Goal: Information Seeking & Learning: Compare options

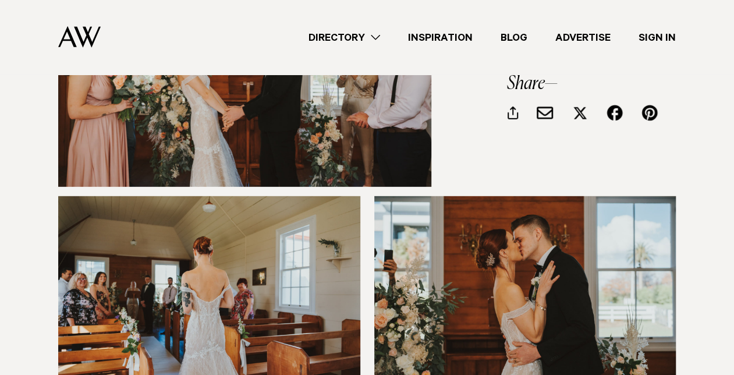
scroll to position [1629, 0]
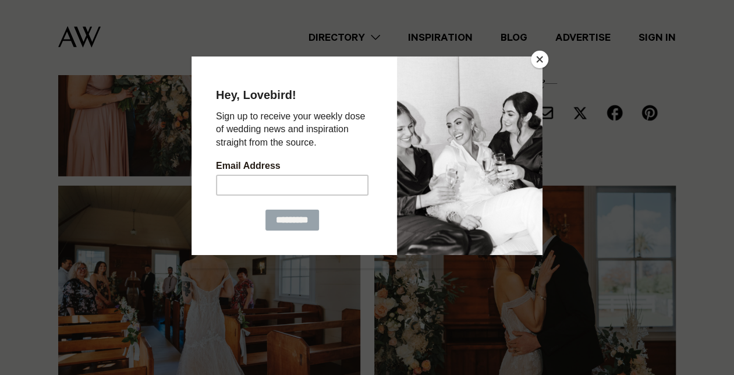
click at [540, 64] on button "Close" at bounding box center [539, 59] width 17 height 17
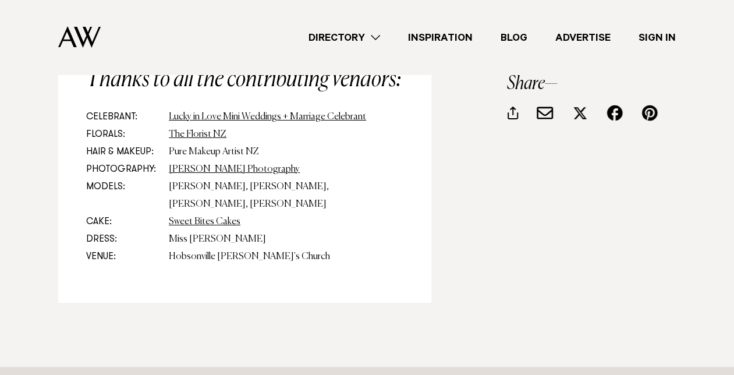
scroll to position [4305, 0]
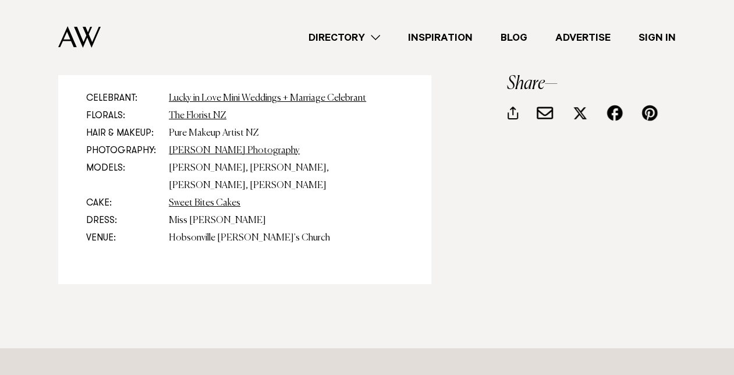
drag, startPoint x: 278, startPoint y: 180, endPoint x: 165, endPoint y: 189, distance: 113.2
click at [165, 189] on dl "Celebrant: Lucky in Love Mini Weddings + Marriage Celebrant Florals: The Floris…" at bounding box center [244, 168] width 317 height 157
drag, startPoint x: 165, startPoint y: 189, endPoint x: 207, endPoint y: 185, distance: 41.5
copy dd "Hobsonville Settler's Church"
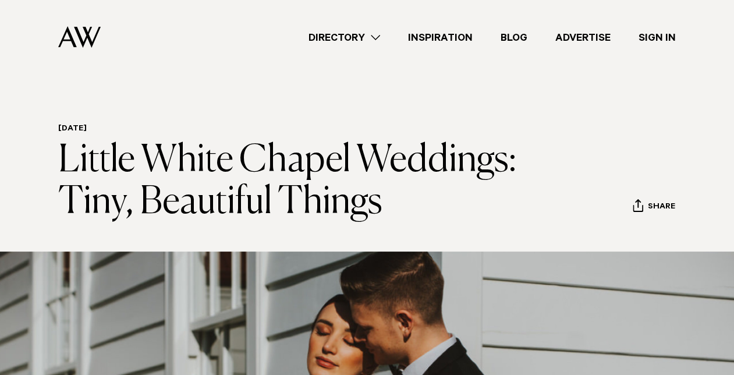
click at [93, 41] on img at bounding box center [79, 37] width 42 height 22
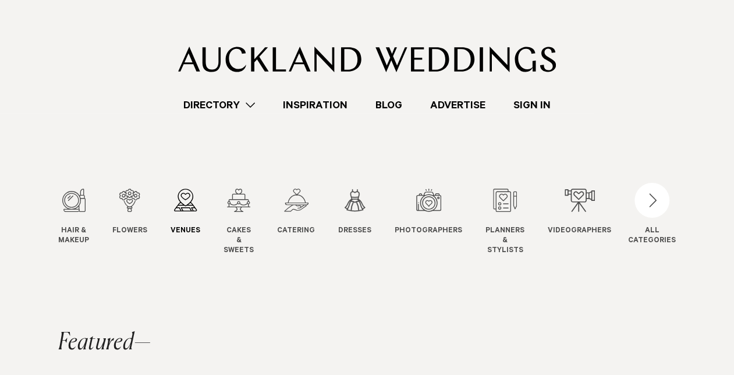
click at [191, 232] on span "Venues" at bounding box center [185, 231] width 30 height 10
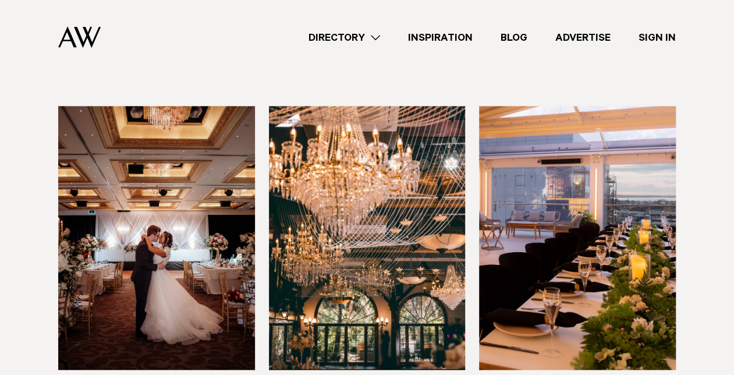
scroll to position [756, 0]
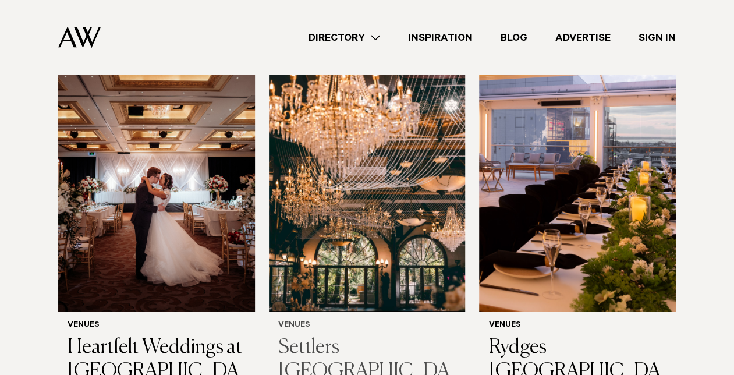
click at [353, 335] on h3 "Settlers [GEOGRAPHIC_DATA]" at bounding box center [367, 370] width 178 height 71
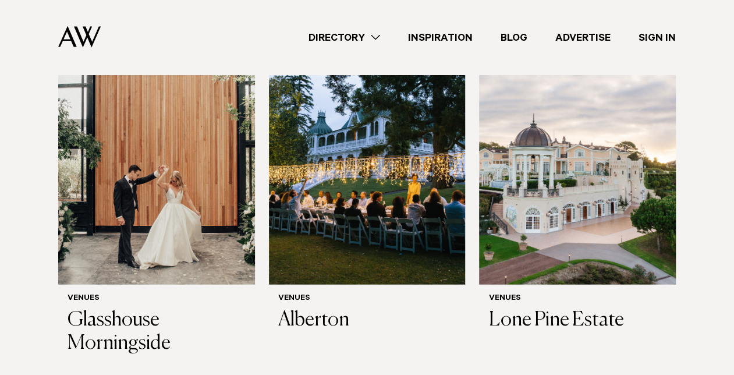
scroll to position [1163, 0]
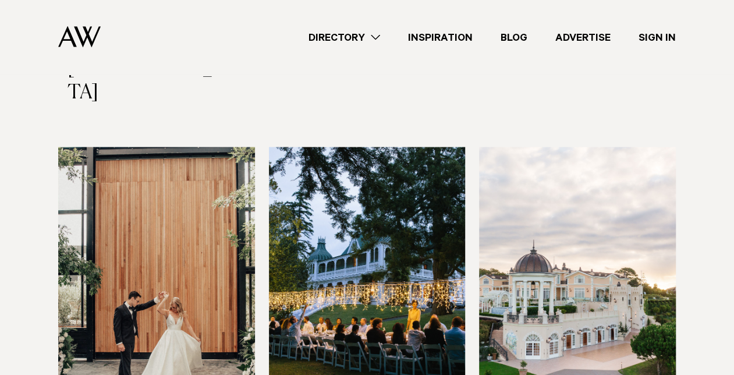
scroll to position [1105, 0]
click at [186, 297] on img at bounding box center [156, 279] width 197 height 264
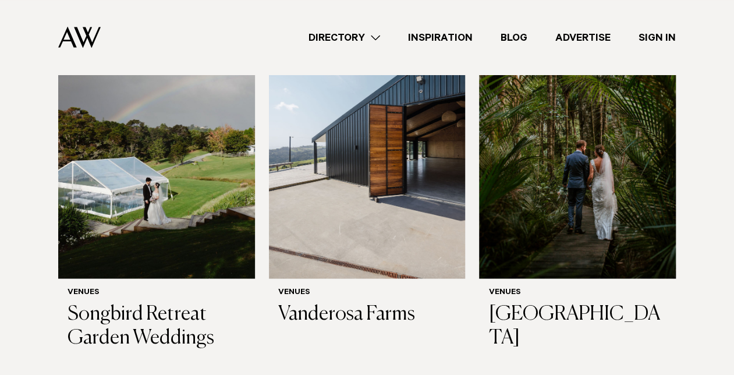
scroll to position [3374, 0]
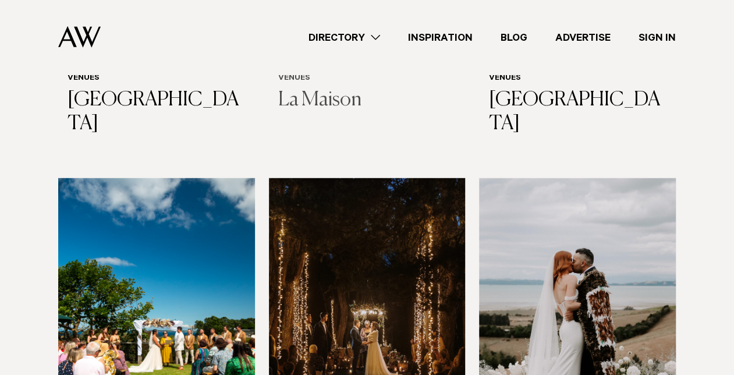
scroll to position [3839, 0]
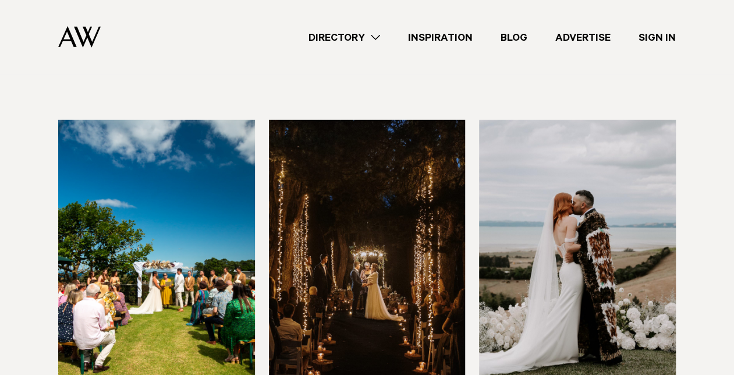
click at [297, 156] on img at bounding box center [367, 252] width 197 height 264
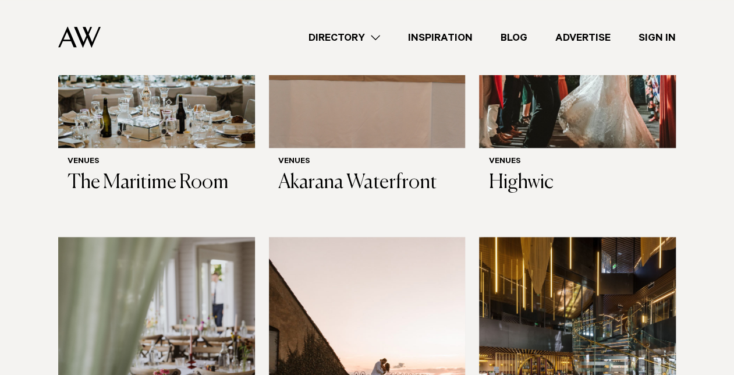
scroll to position [4886, 0]
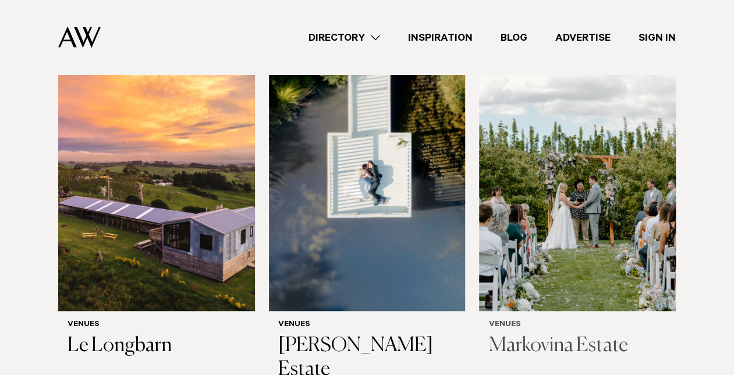
scroll to position [407, 0]
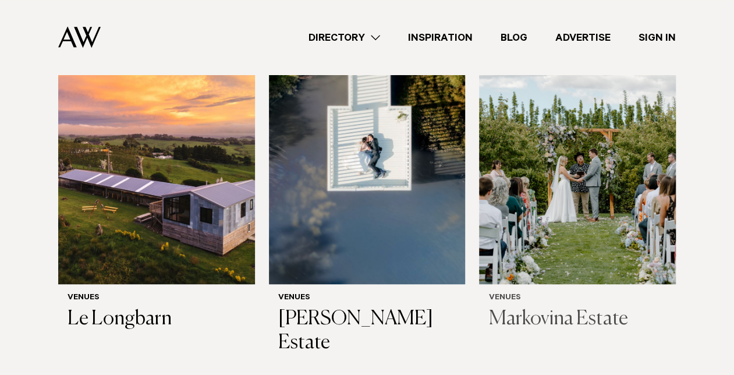
click at [536, 311] on h3 "Markovina Estate" at bounding box center [577, 319] width 178 height 24
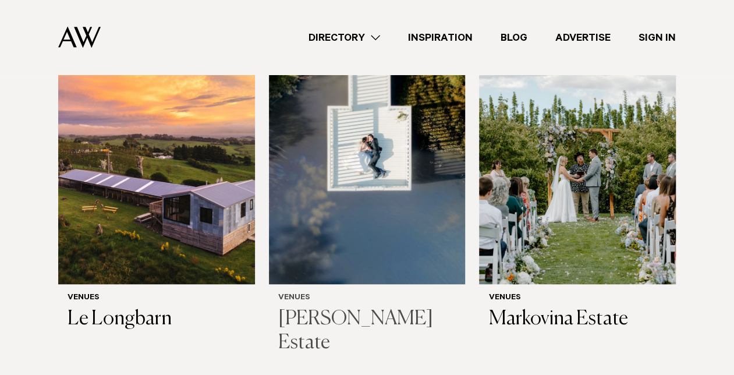
click at [312, 320] on h3 "Abel Estate" at bounding box center [367, 331] width 178 height 48
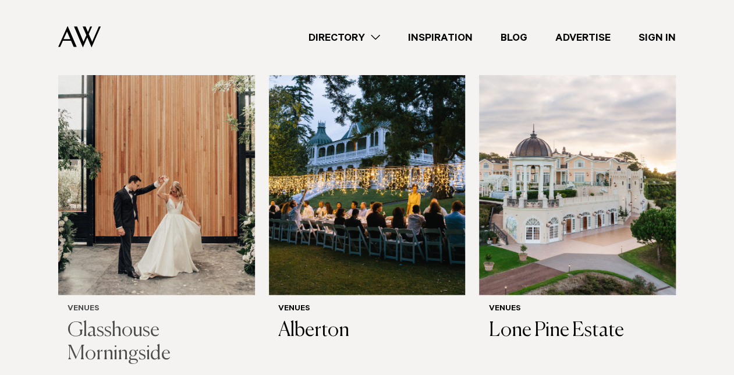
scroll to position [1222, 0]
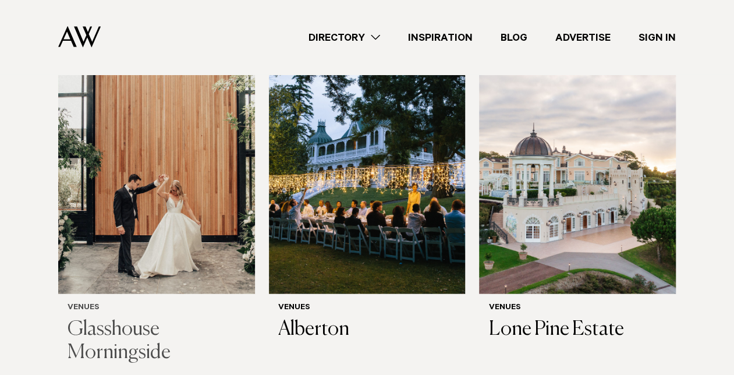
click at [159, 318] on h3 "Glasshouse Morningside" at bounding box center [156, 342] width 178 height 48
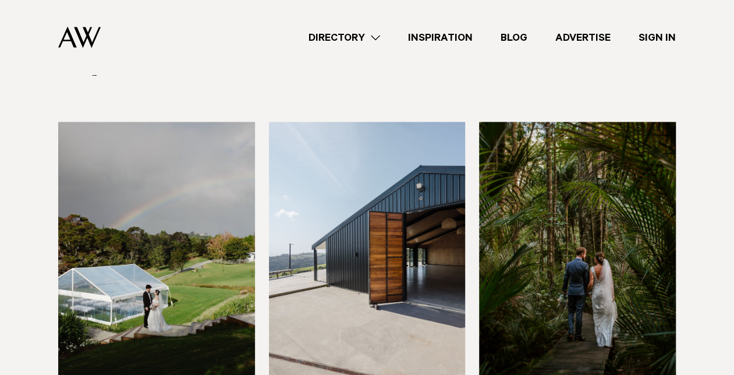
scroll to position [3083, 0]
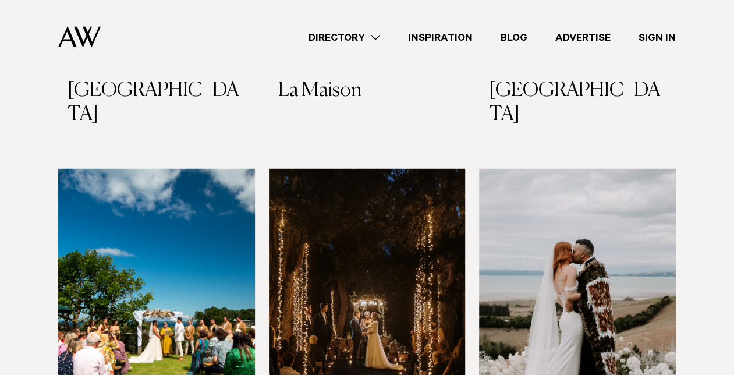
scroll to position [3723, 0]
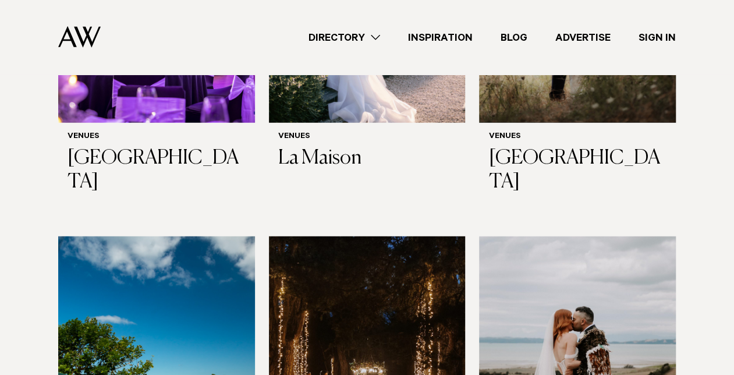
click at [551, 258] on img at bounding box center [577, 368] width 197 height 264
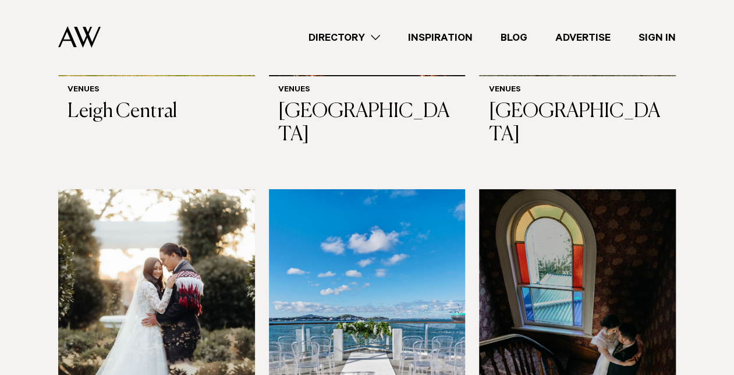
scroll to position [4188, 0]
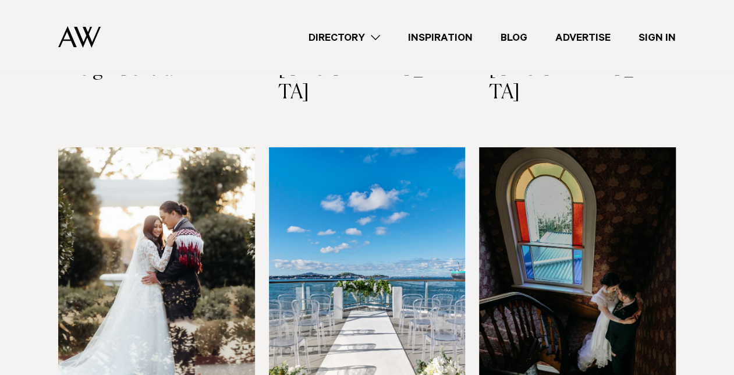
click at [144, 212] on img at bounding box center [156, 279] width 197 height 264
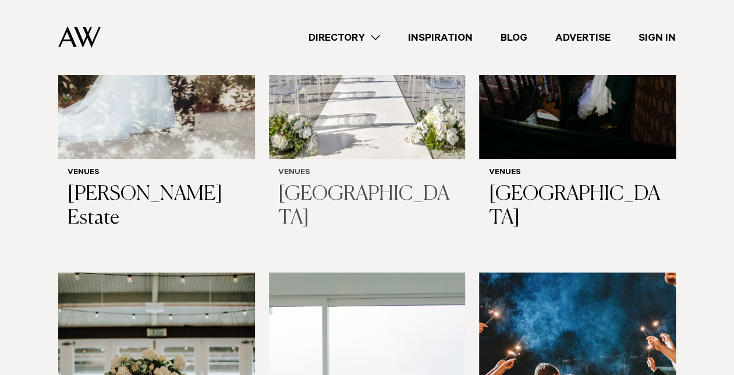
scroll to position [4479, 0]
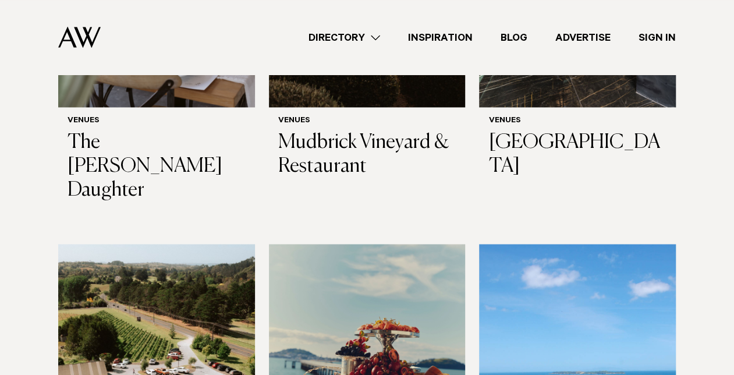
scroll to position [5352, 0]
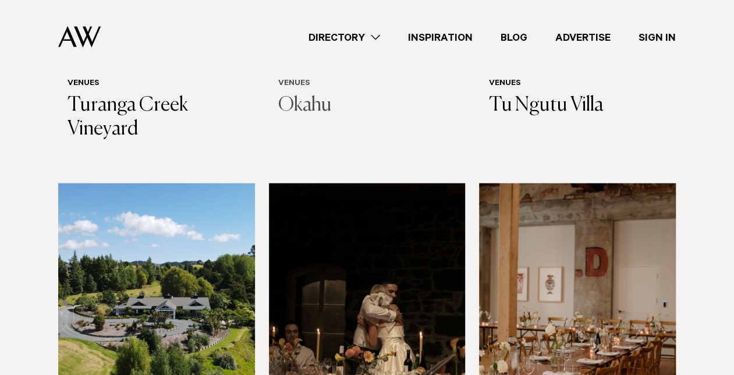
scroll to position [5817, 0]
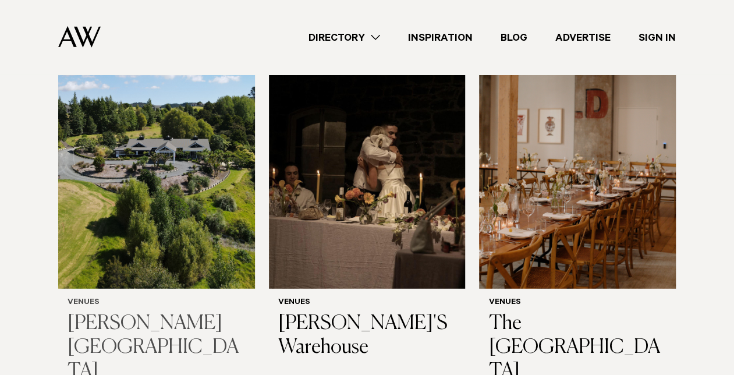
click at [133, 312] on h3 "[PERSON_NAME][GEOGRAPHIC_DATA]" at bounding box center [156, 347] width 178 height 71
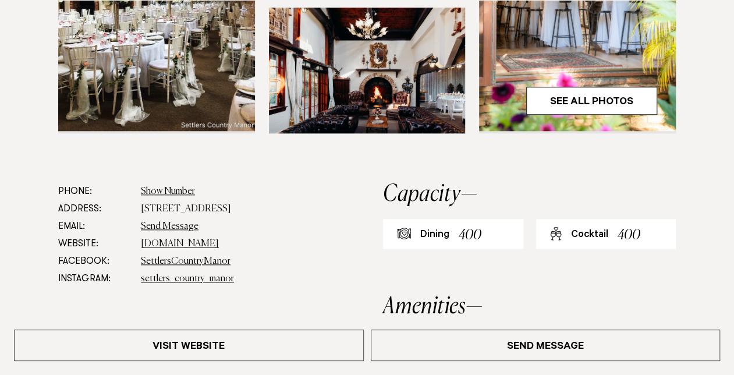
scroll to position [698, 0]
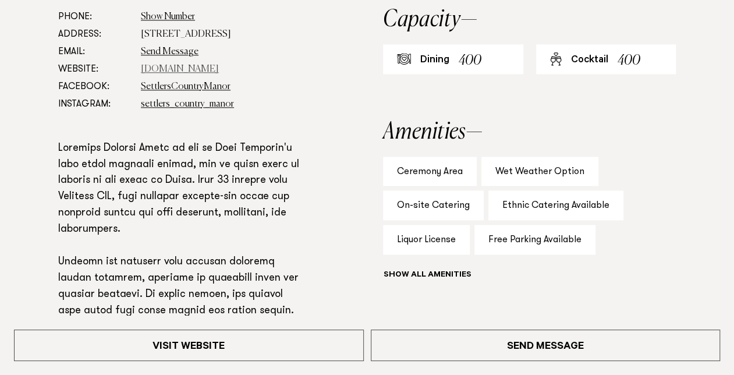
click at [219, 65] on link "www.settlerscountrymanor.co.nz" at bounding box center [180, 69] width 78 height 9
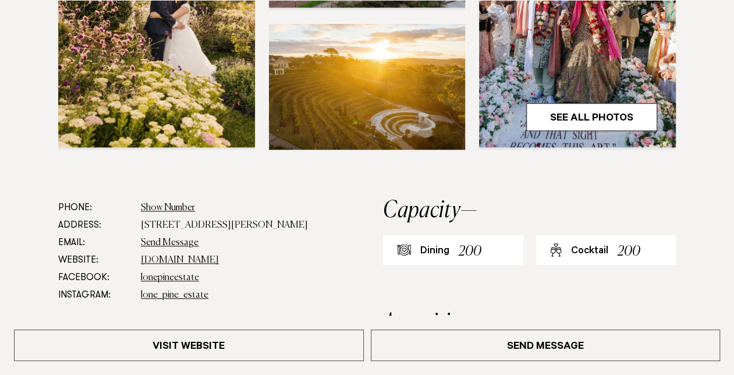
scroll to position [524, 0]
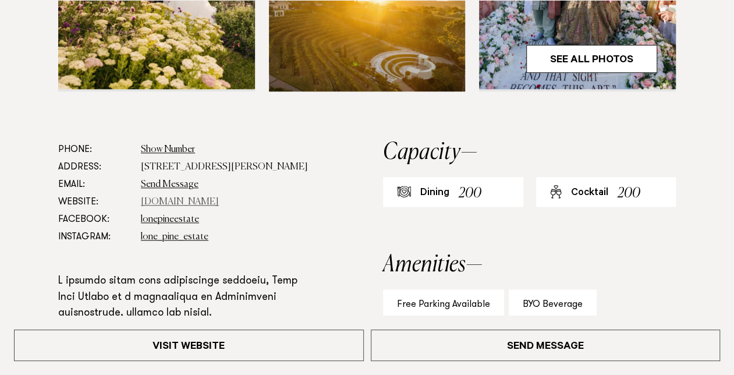
click at [181, 202] on link "[DOMAIN_NAME]" at bounding box center [180, 201] width 78 height 9
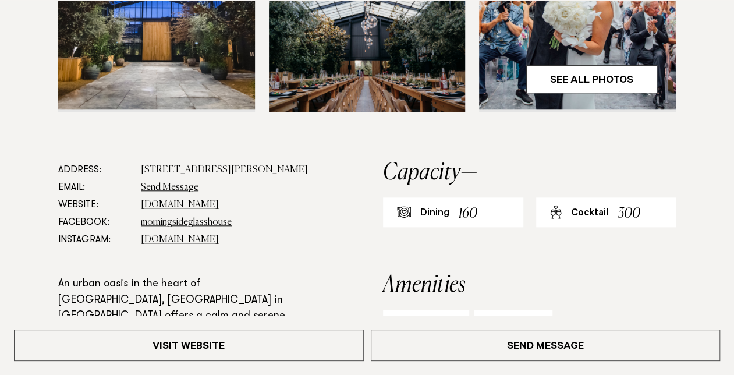
scroll to position [582, 0]
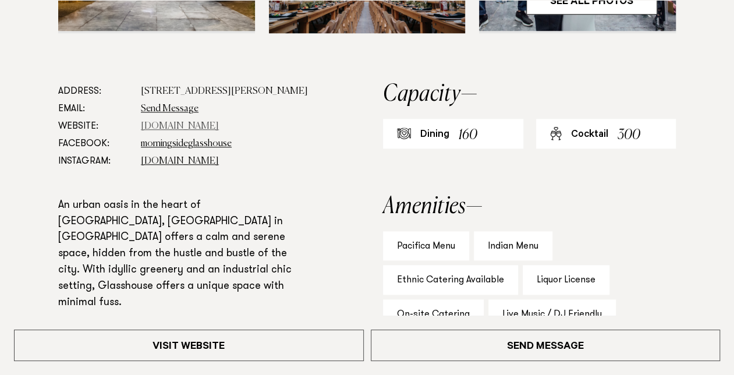
click at [188, 131] on link "glasshouse.net.nz" at bounding box center [180, 126] width 78 height 9
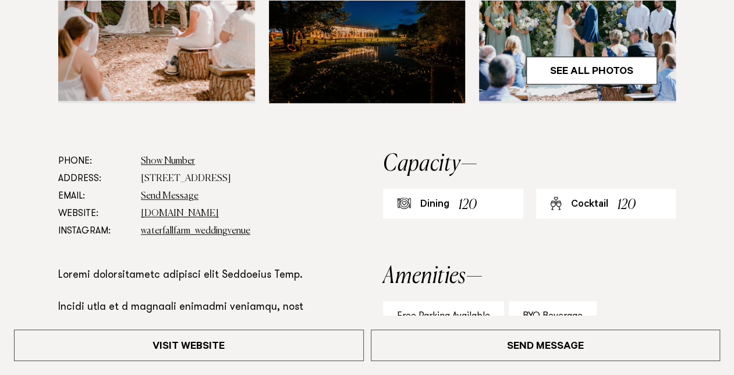
scroll to position [640, 0]
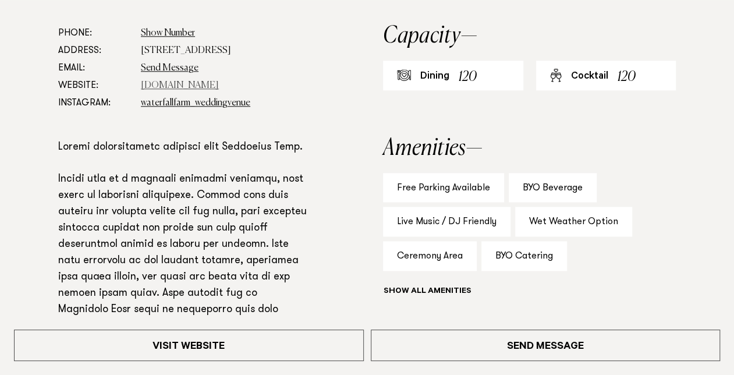
click at [155, 90] on link "[DOMAIN_NAME]" at bounding box center [180, 85] width 78 height 9
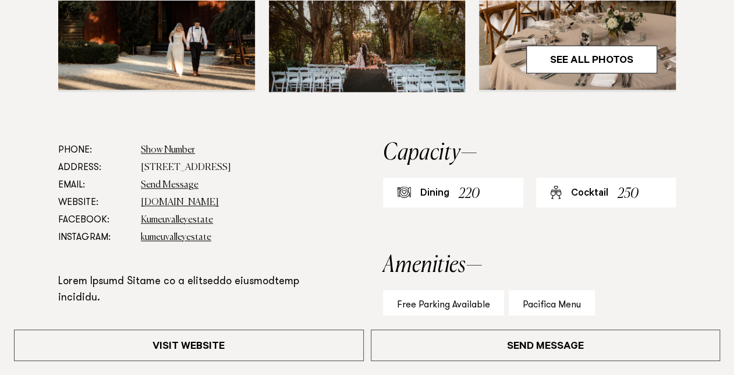
scroll to position [524, 0]
click at [202, 202] on link "[DOMAIN_NAME]" at bounding box center [180, 201] width 78 height 9
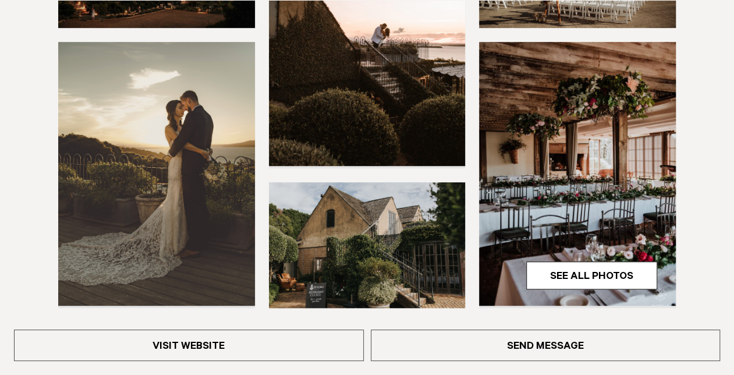
scroll to position [698, 0]
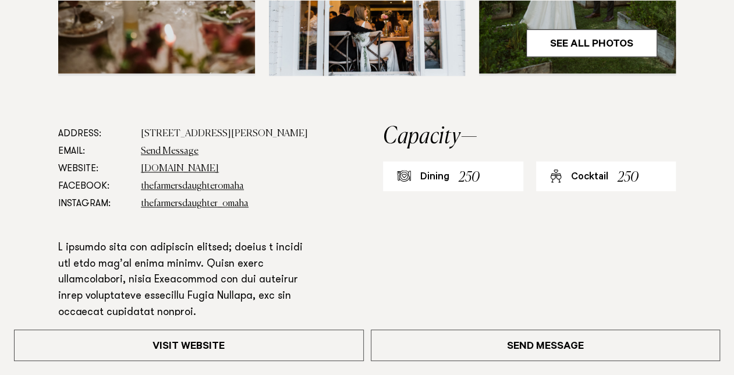
scroll to position [582, 0]
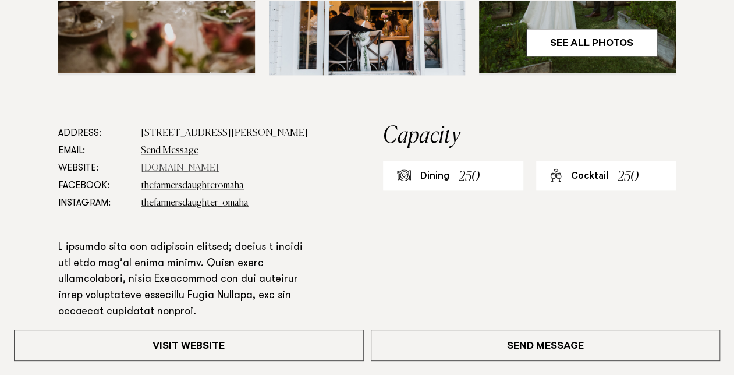
click at [219, 163] on link "[DOMAIN_NAME]" at bounding box center [180, 167] width 78 height 9
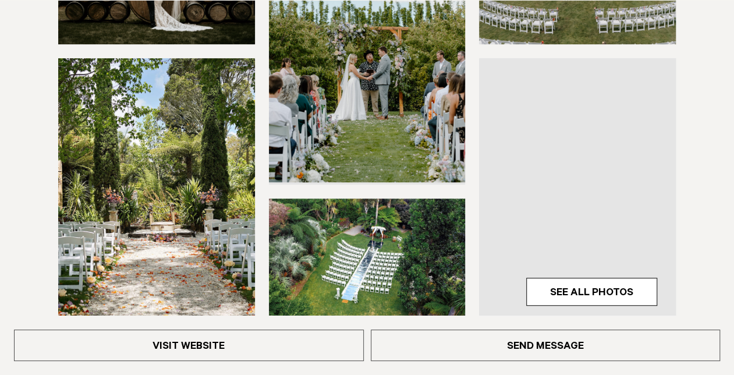
scroll to position [640, 0]
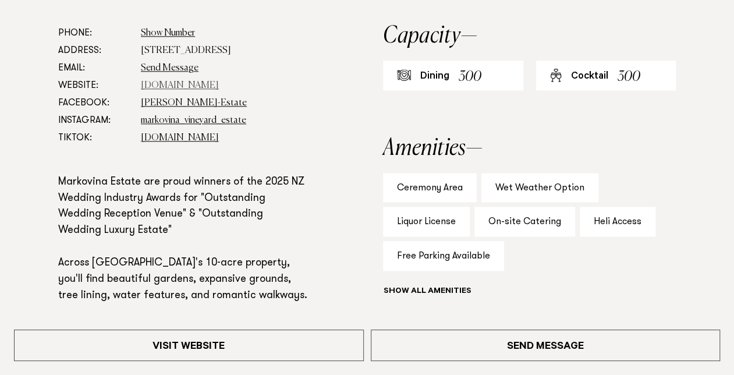
click at [154, 83] on link "[DOMAIN_NAME]" at bounding box center [180, 85] width 78 height 9
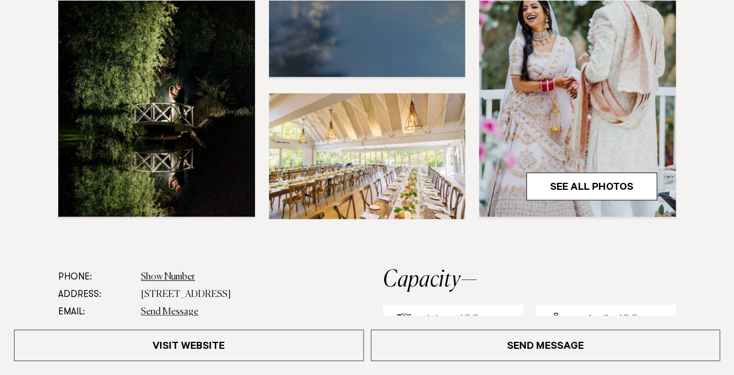
scroll to position [524, 0]
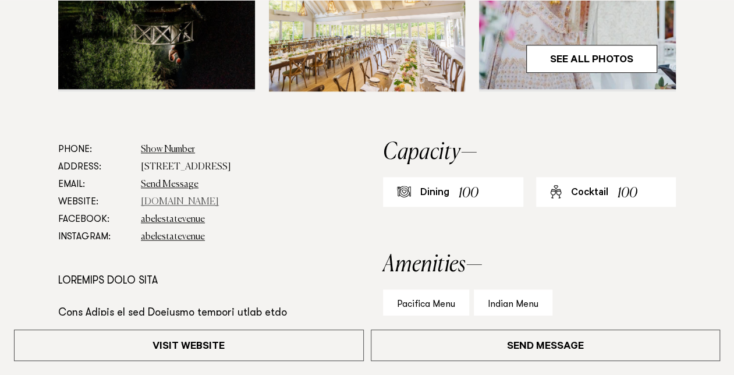
click at [152, 202] on link "[DOMAIN_NAME]" at bounding box center [180, 201] width 78 height 9
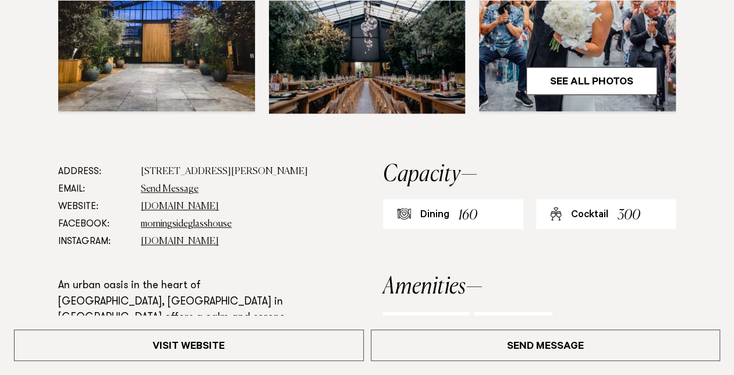
scroll to position [524, 0]
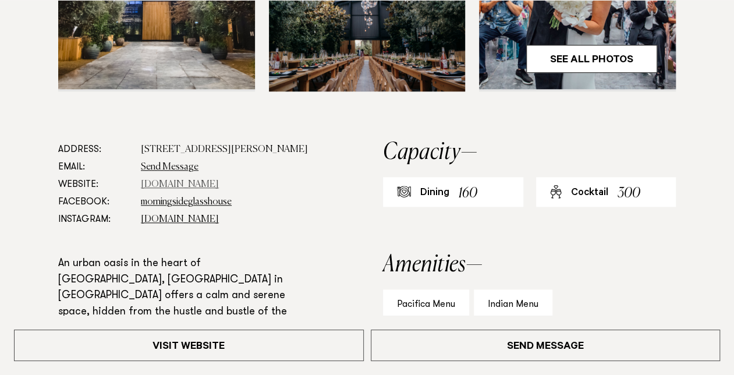
click at [181, 189] on link "[DOMAIN_NAME]" at bounding box center [180, 184] width 78 height 9
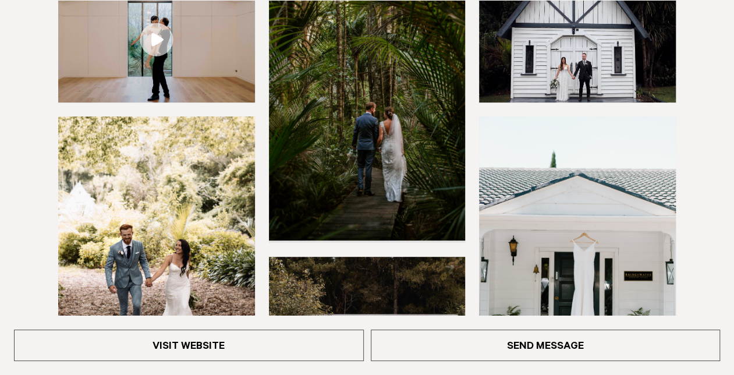
scroll to position [524, 0]
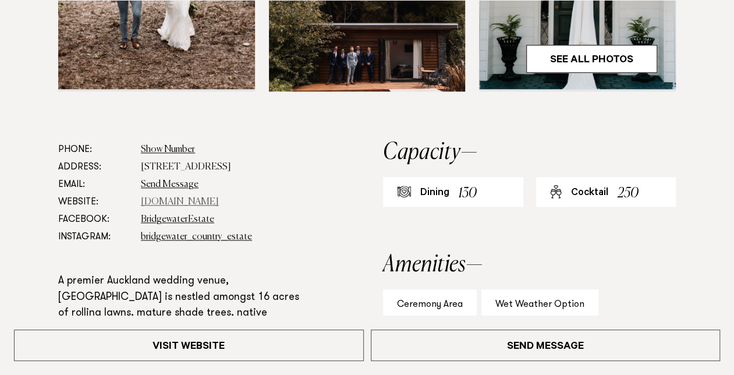
click at [186, 207] on link "www.bridgewaterestate.co.nz" at bounding box center [180, 201] width 78 height 9
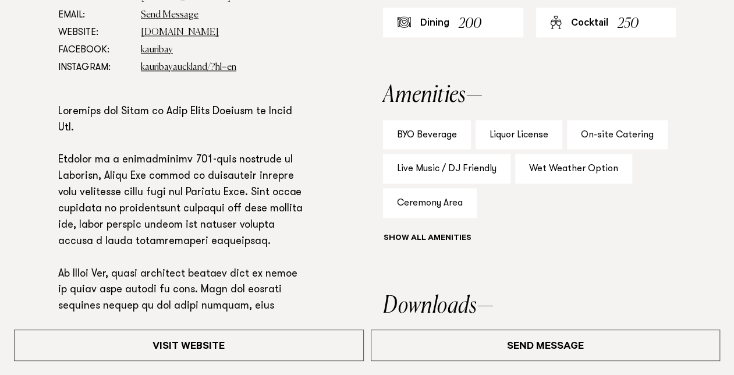
scroll to position [698, 0]
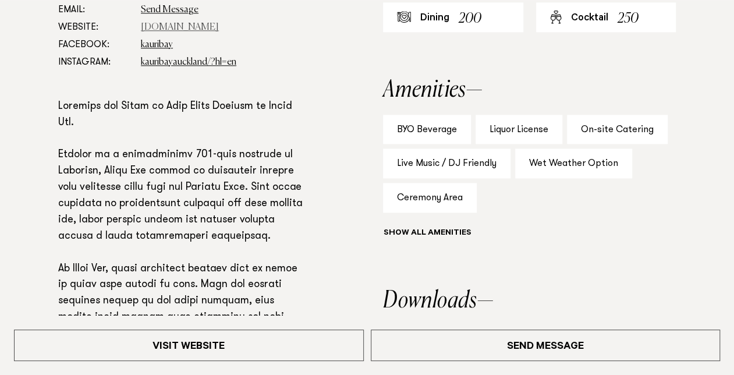
click at [175, 32] on link "kauribay.co.nz" at bounding box center [180, 27] width 78 height 9
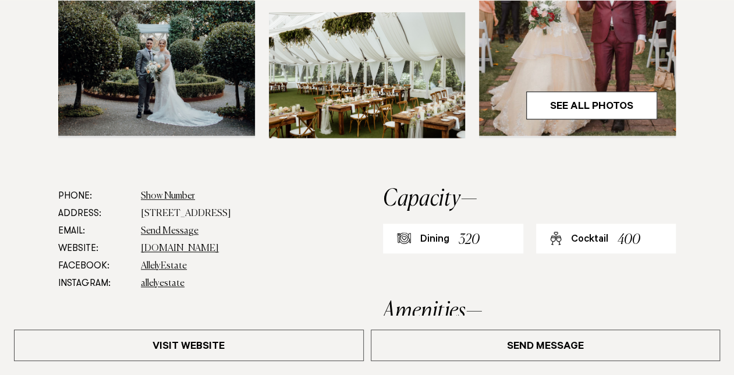
scroll to position [640, 0]
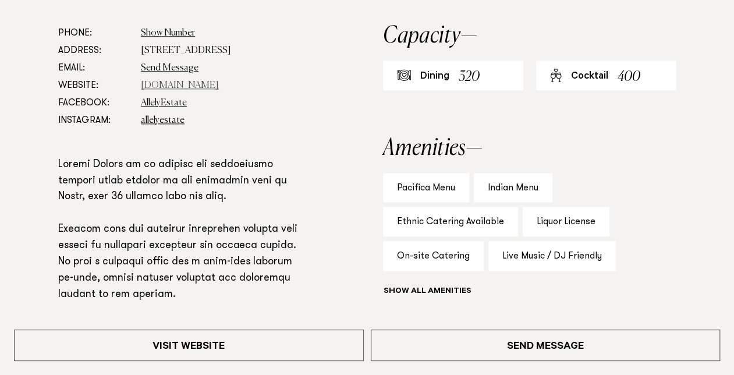
click at [183, 84] on link "[DOMAIN_NAME]" at bounding box center [180, 85] width 78 height 9
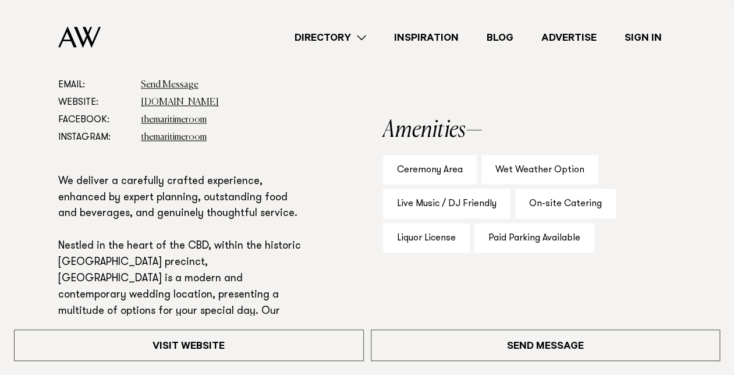
scroll to position [640, 0]
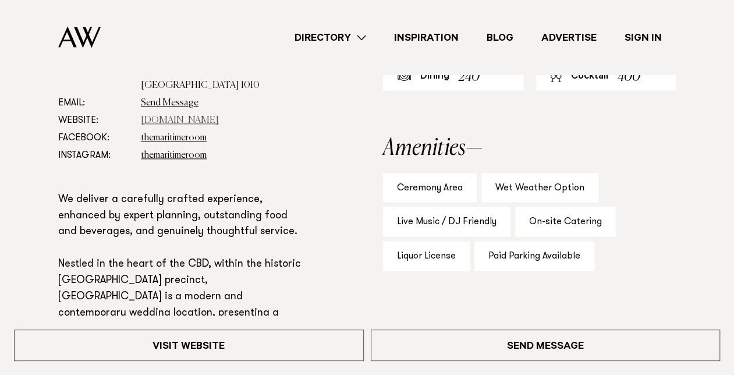
click at [179, 116] on link "maritimeroom.co.nz" at bounding box center [180, 120] width 78 height 9
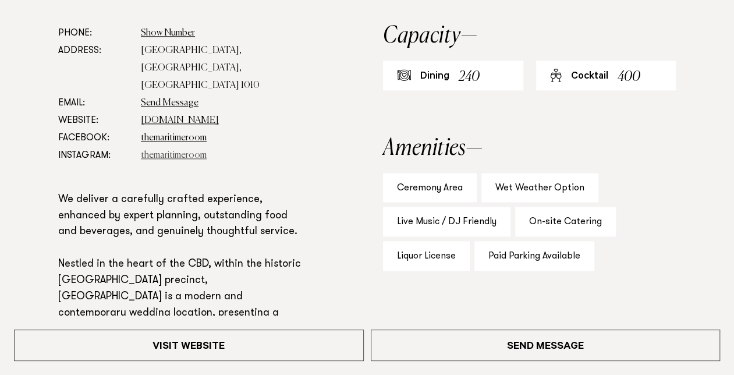
scroll to position [989, 0]
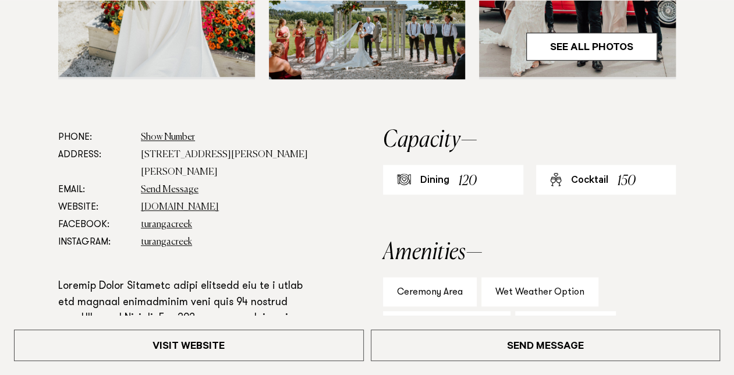
scroll to position [698, 0]
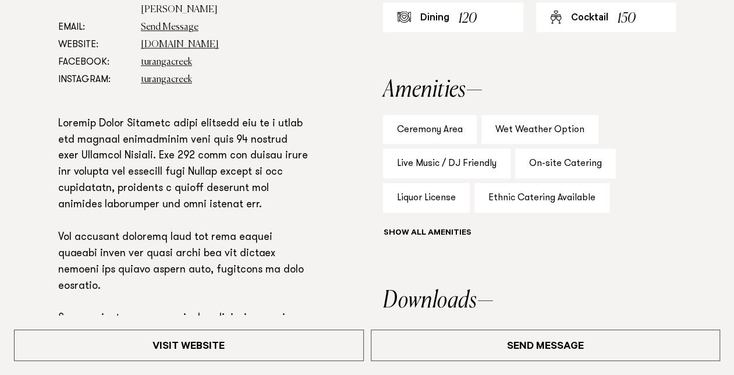
click at [178, 36] on dd "turangacreek.co.nz" at bounding box center [224, 44] width 167 height 17
click at [177, 40] on link "turangacreek.co.nz" at bounding box center [180, 44] width 78 height 9
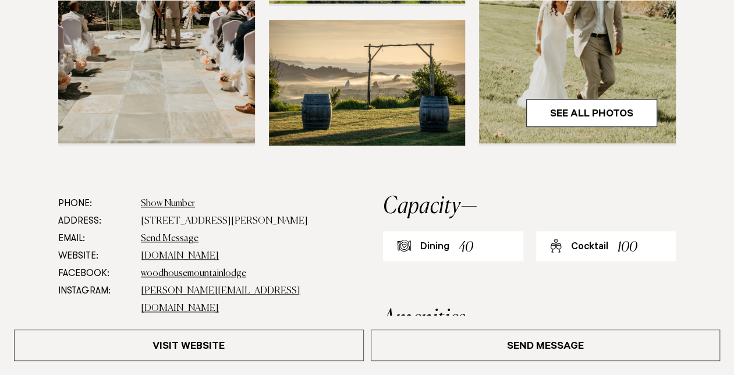
scroll to position [582, 0]
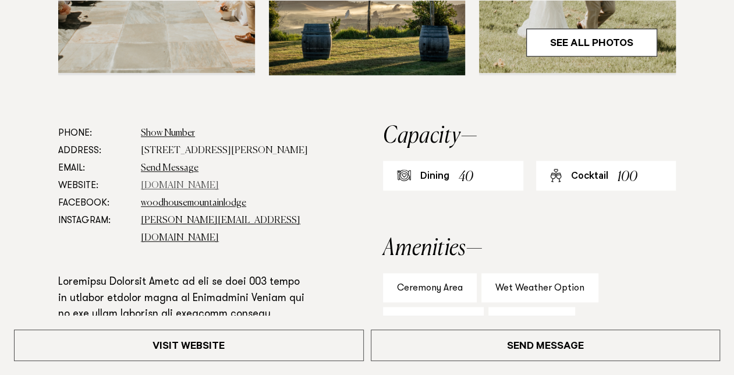
click at [204, 183] on link "woodhouselodge.nz" at bounding box center [180, 185] width 78 height 9
